Goal: Check status: Check status

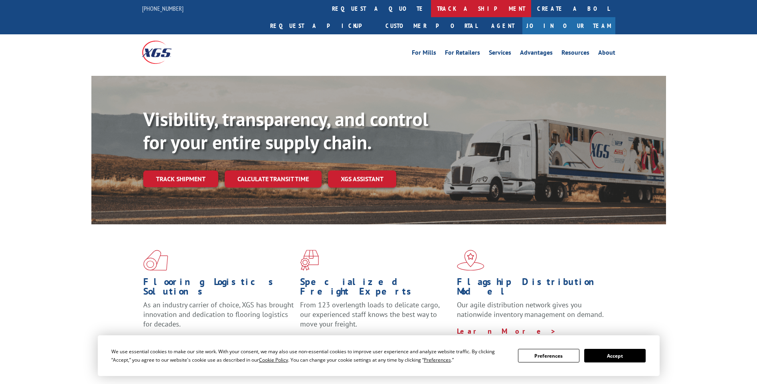
click at [431, 9] on link "track a shipment" at bounding box center [481, 8] width 100 height 17
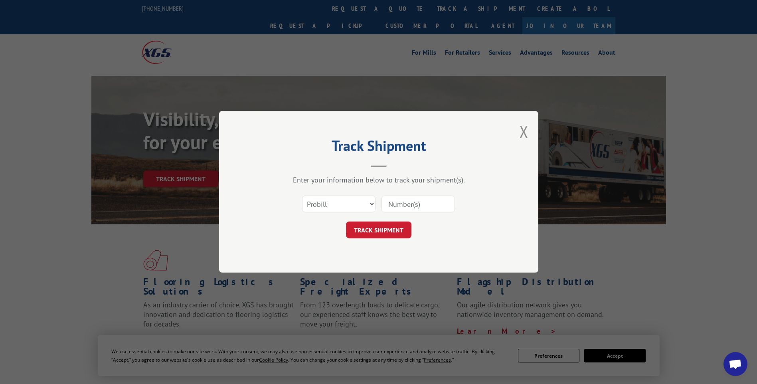
click at [407, 206] on input at bounding box center [417, 204] width 73 height 17
paste input "17603633"
type input "17603633"
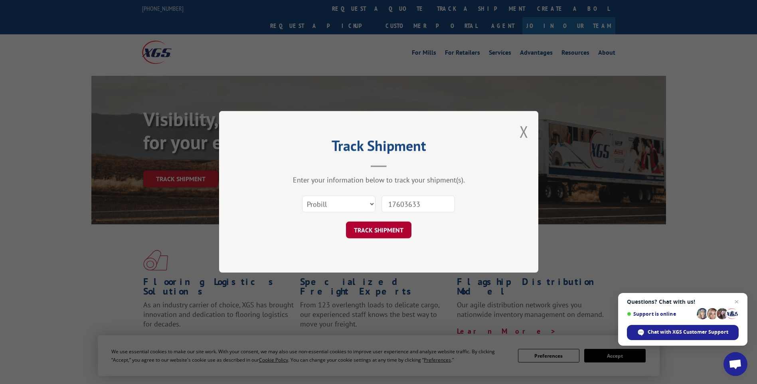
click at [398, 224] on button "TRACK SHIPMENT" at bounding box center [378, 230] width 65 height 17
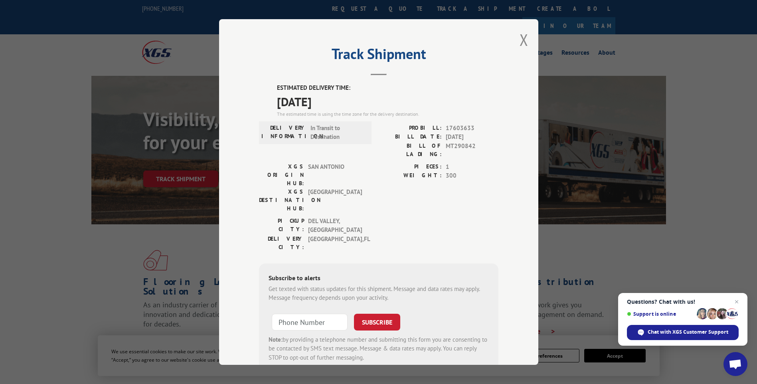
drag, startPoint x: 735, startPoint y: 300, endPoint x: 652, endPoint y: 272, distance: 87.2
click at [732, 300] on span "Close chat" at bounding box center [737, 302] width 10 height 10
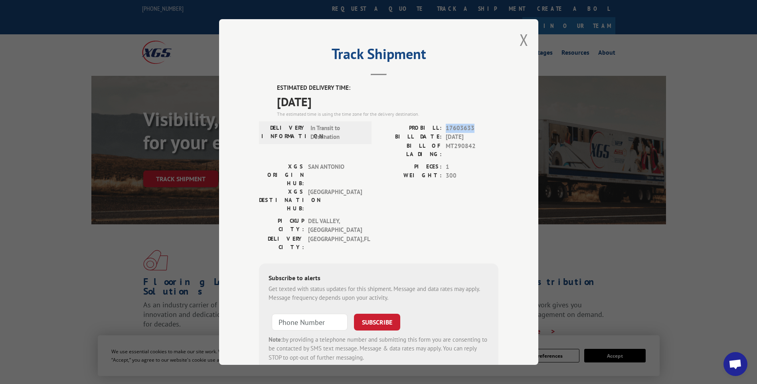
drag, startPoint x: 444, startPoint y: 127, endPoint x: 470, endPoint y: 130, distance: 26.5
click at [470, 130] on span "17603633" at bounding box center [472, 128] width 53 height 9
copy span "17603633"
